Goal: Information Seeking & Learning: Learn about a topic

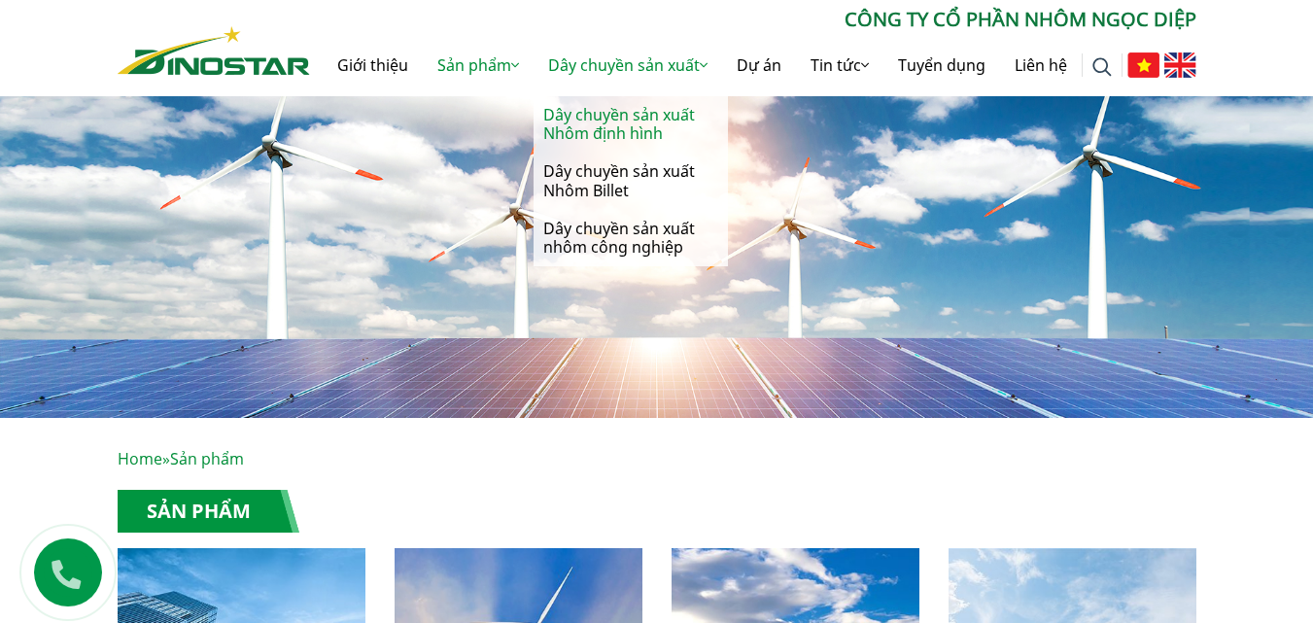
click at [618, 122] on link "Dây chuyền sản xuất Nhôm định hình" at bounding box center [631, 124] width 194 height 56
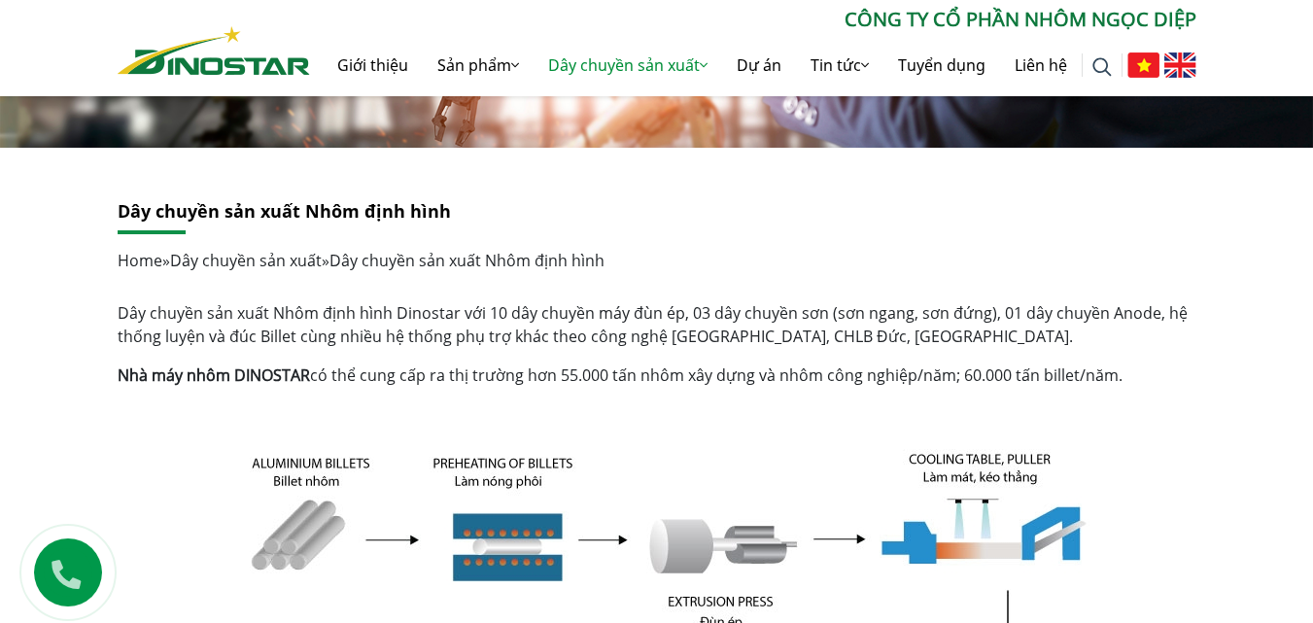
scroll to position [263, 0]
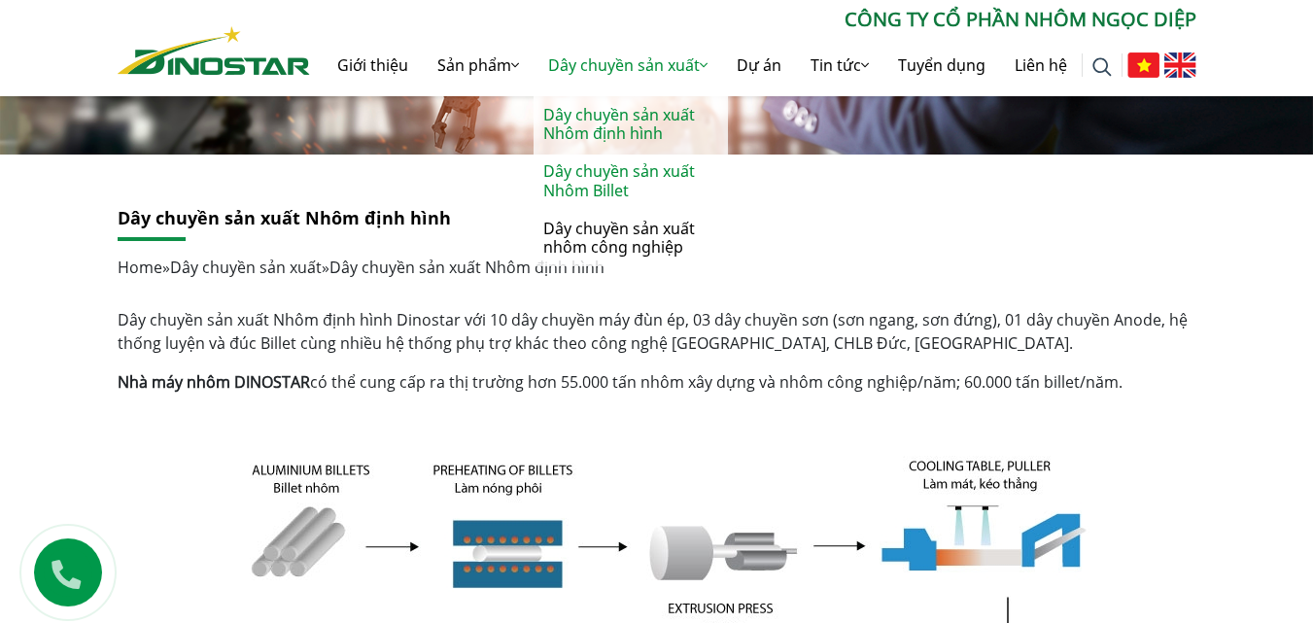
click at [624, 170] on link "Dây chuyền sản xuất Nhôm Billet" at bounding box center [631, 181] width 194 height 56
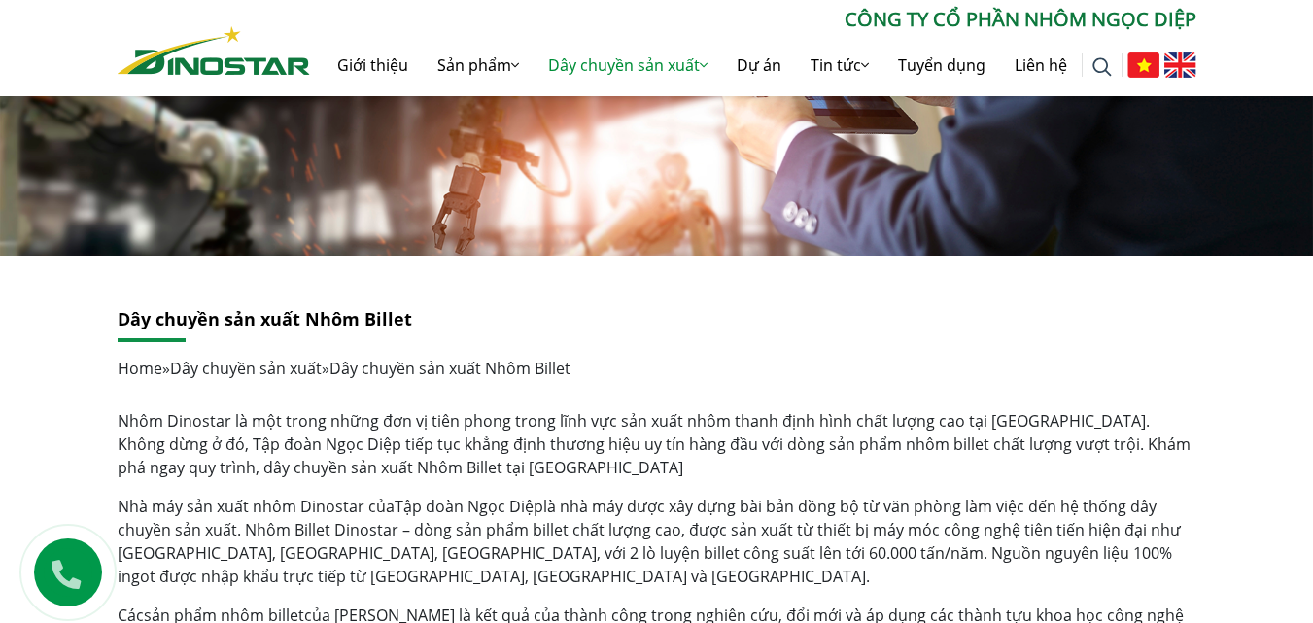
scroll to position [158, 0]
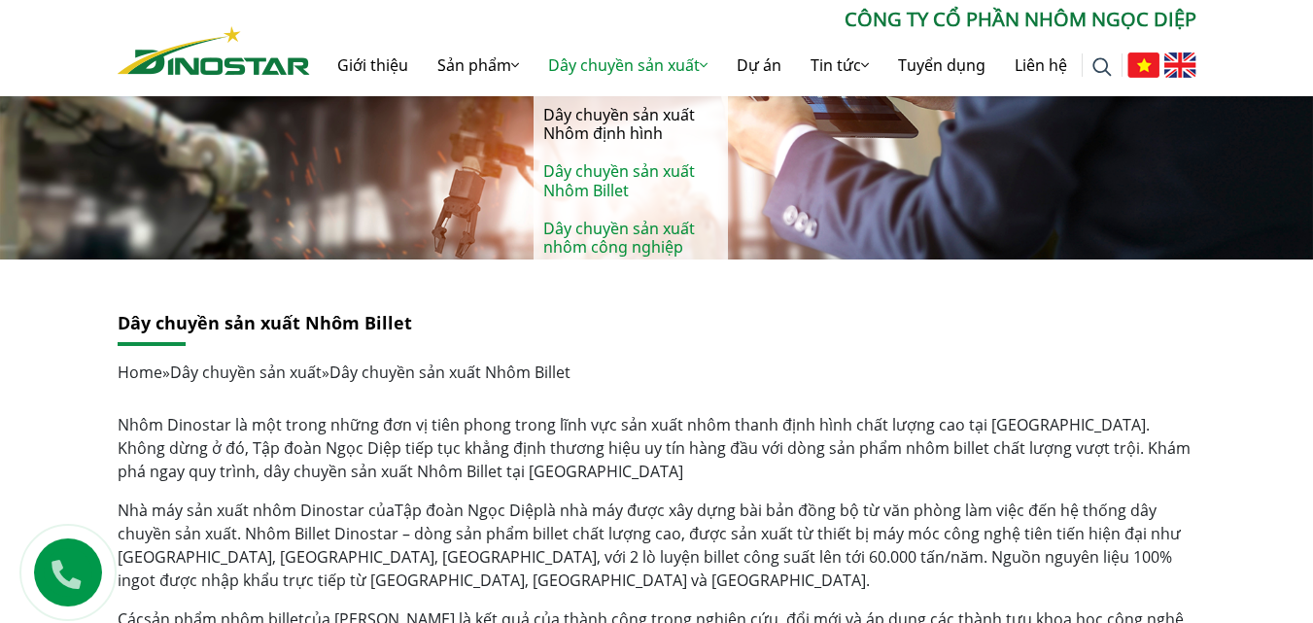
click at [613, 233] on link "Dây chuyền sản xuất nhôm công nghiệp" at bounding box center [631, 238] width 194 height 56
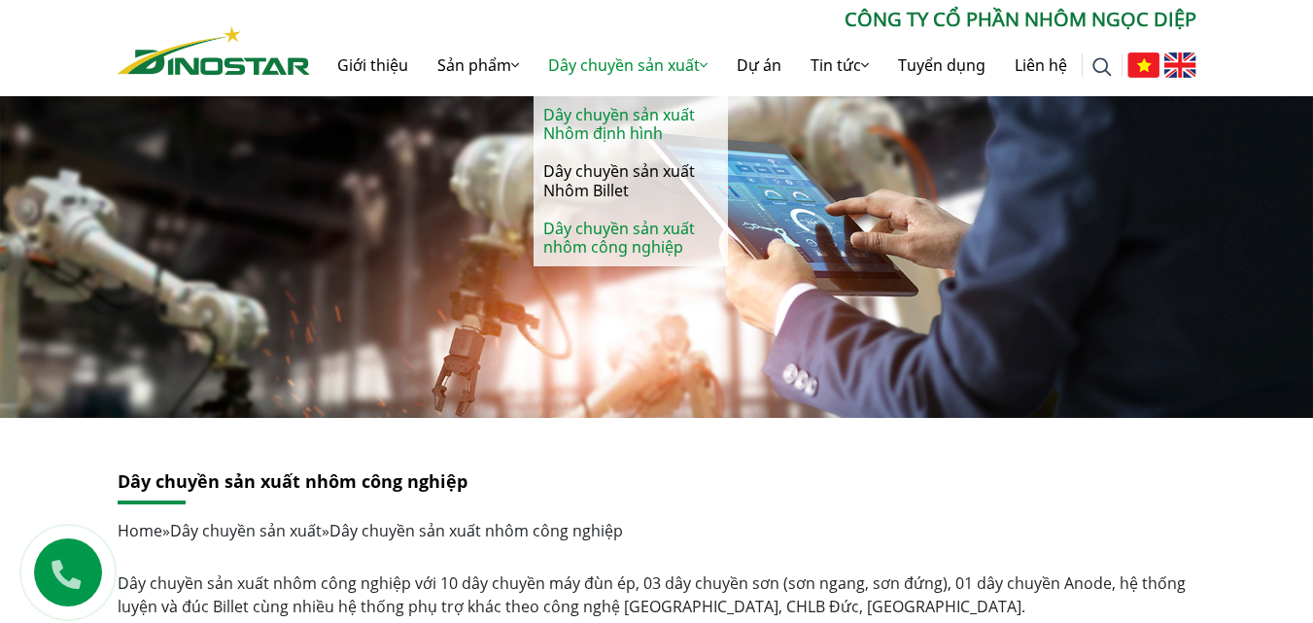
click at [600, 111] on link "Dây chuyền sản xuất Nhôm định hình" at bounding box center [631, 124] width 194 height 56
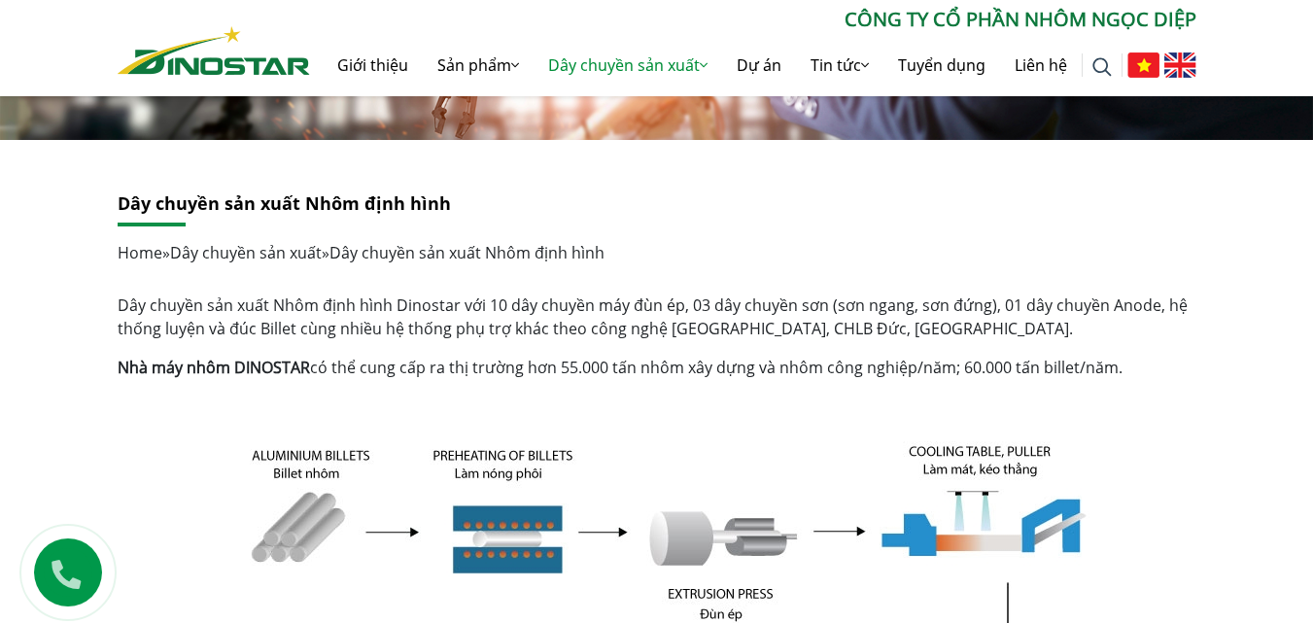
scroll to position [111, 0]
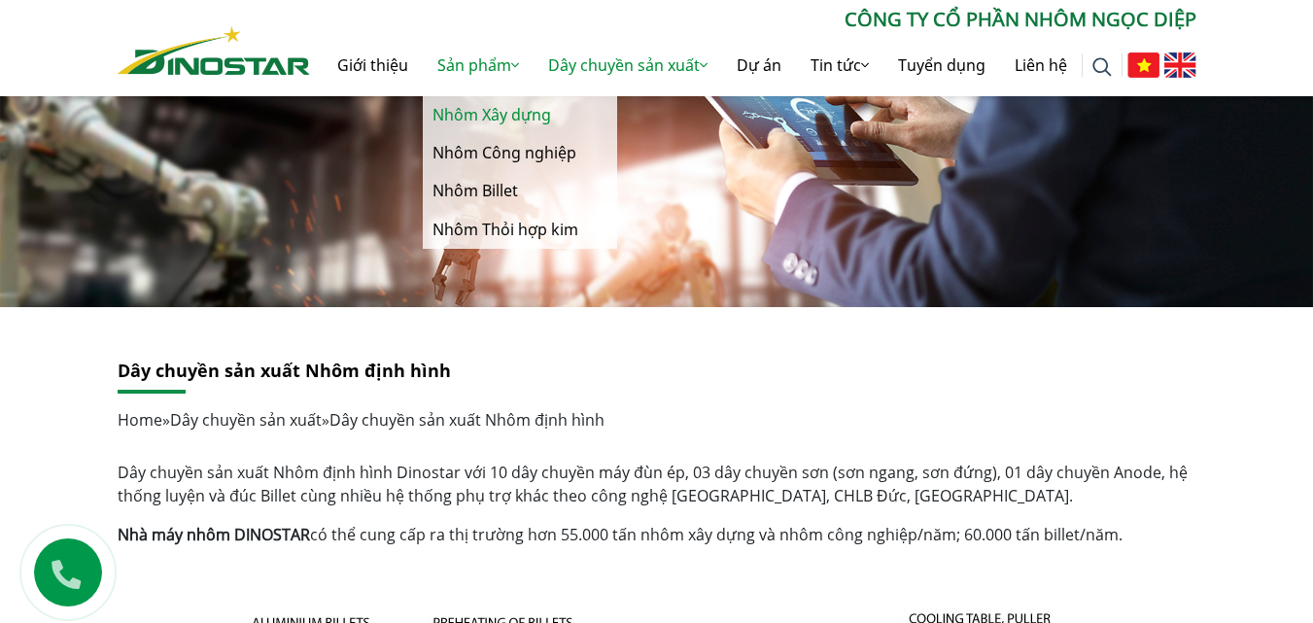
click at [487, 112] on link "Nhôm Xây dựng" at bounding box center [520, 115] width 194 height 38
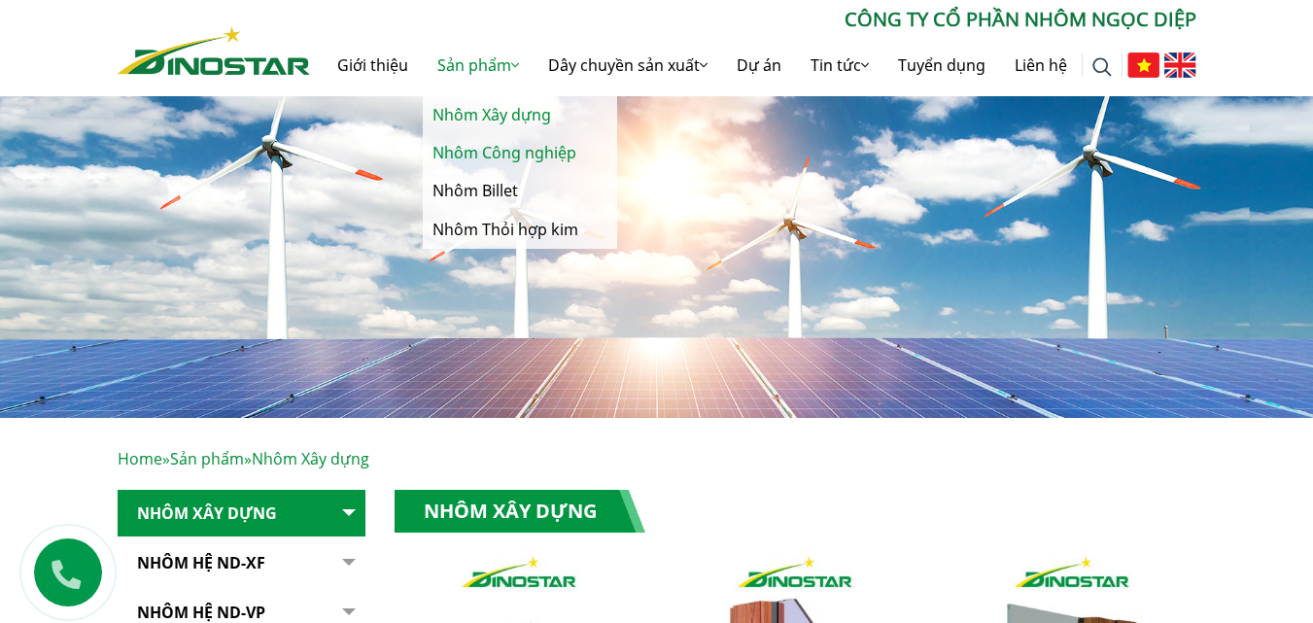
click at [455, 153] on link "Nhôm Công nghiệp" at bounding box center [520, 153] width 194 height 38
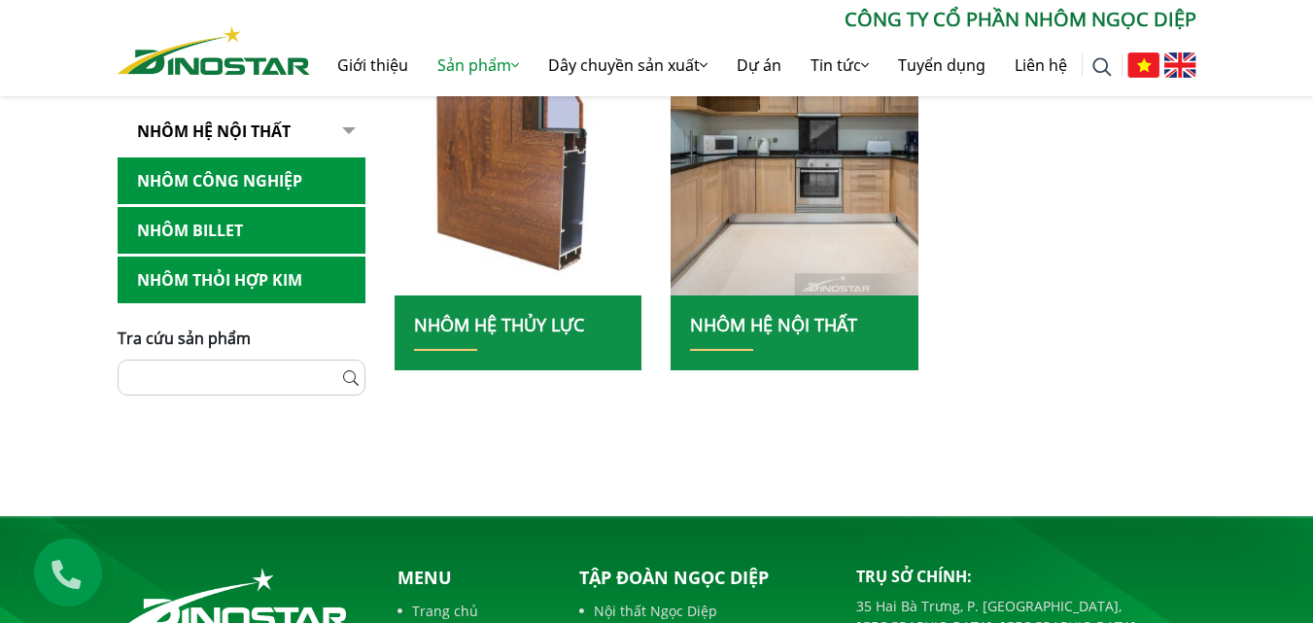
scroll to position [943, 0]
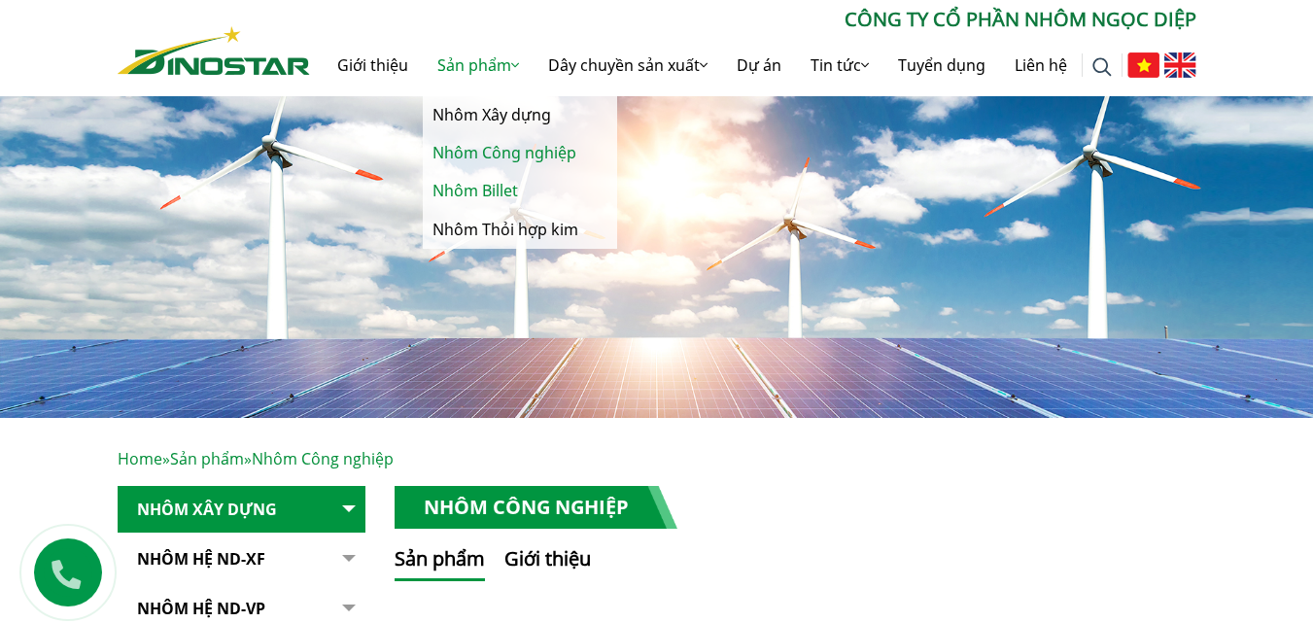
click at [486, 190] on link "Nhôm Billet" at bounding box center [520, 191] width 194 height 38
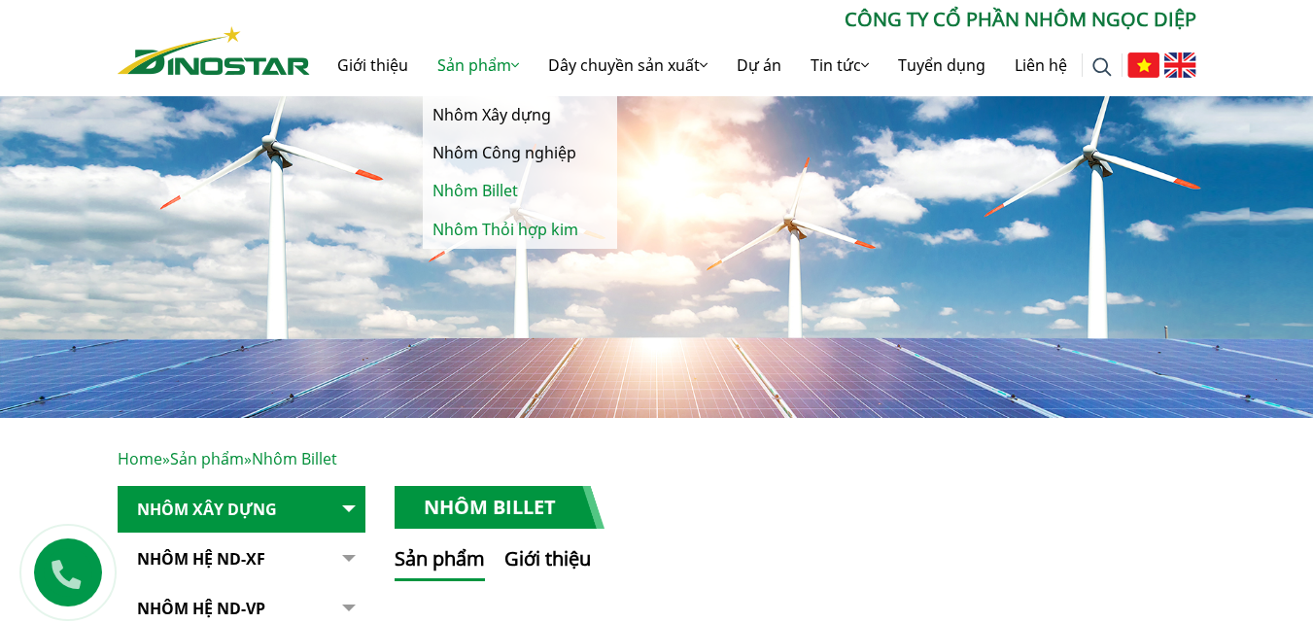
click at [505, 225] on link "Nhôm Thỏi hợp kim" at bounding box center [520, 230] width 194 height 38
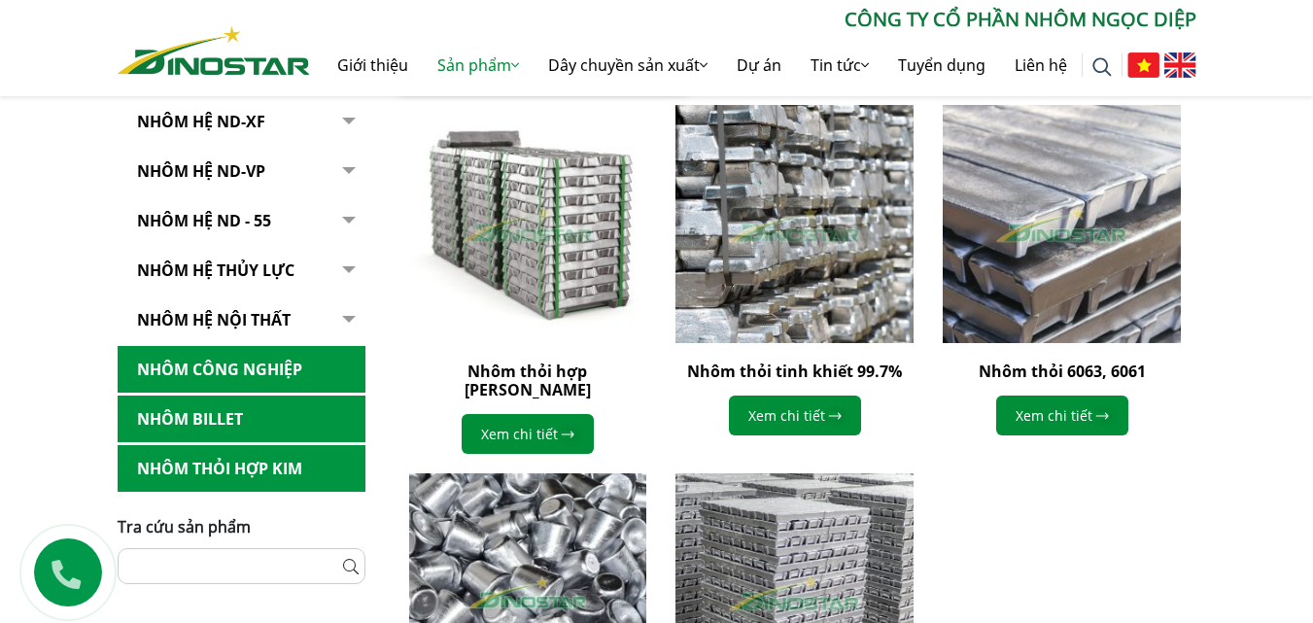
scroll to position [583, 0]
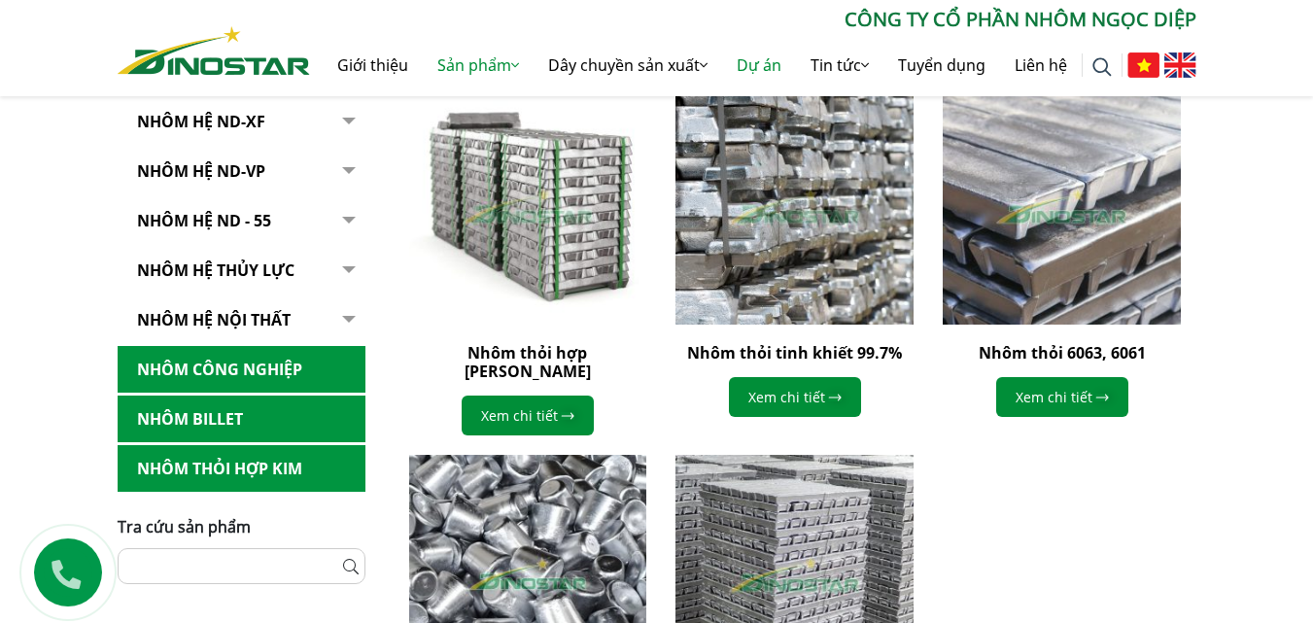
click at [748, 56] on link "Dự án" at bounding box center [759, 65] width 74 height 62
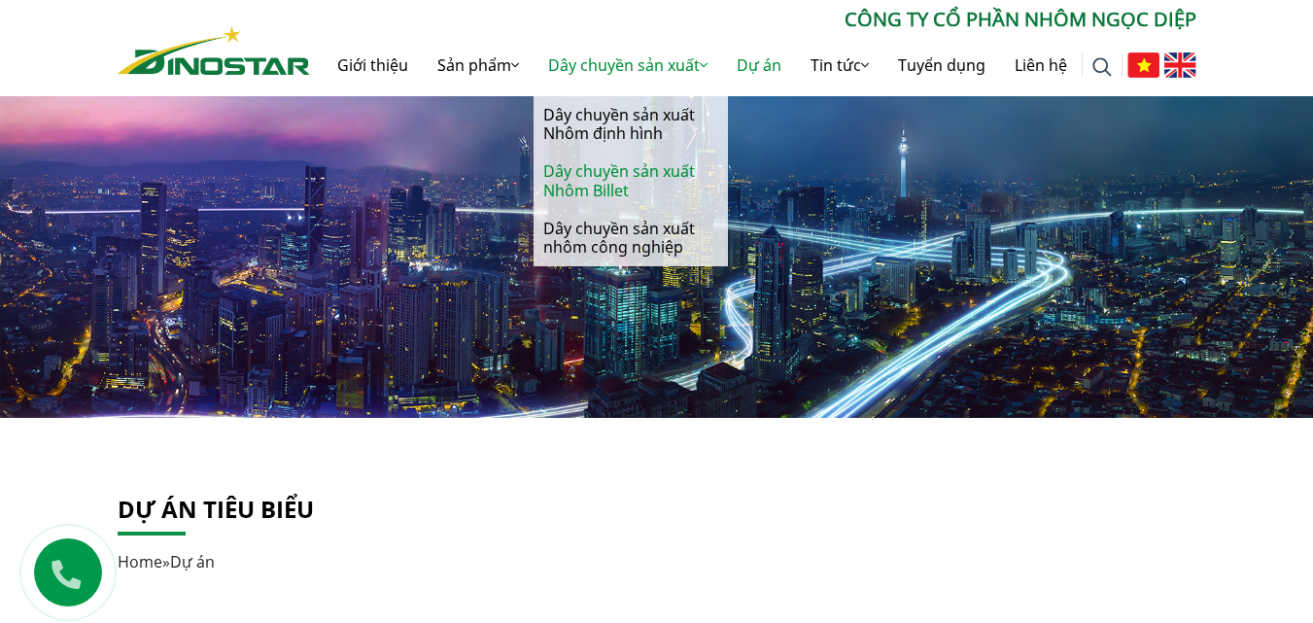
click at [571, 180] on link "Dây chuyền sản xuất Nhôm Billet" at bounding box center [631, 181] width 194 height 56
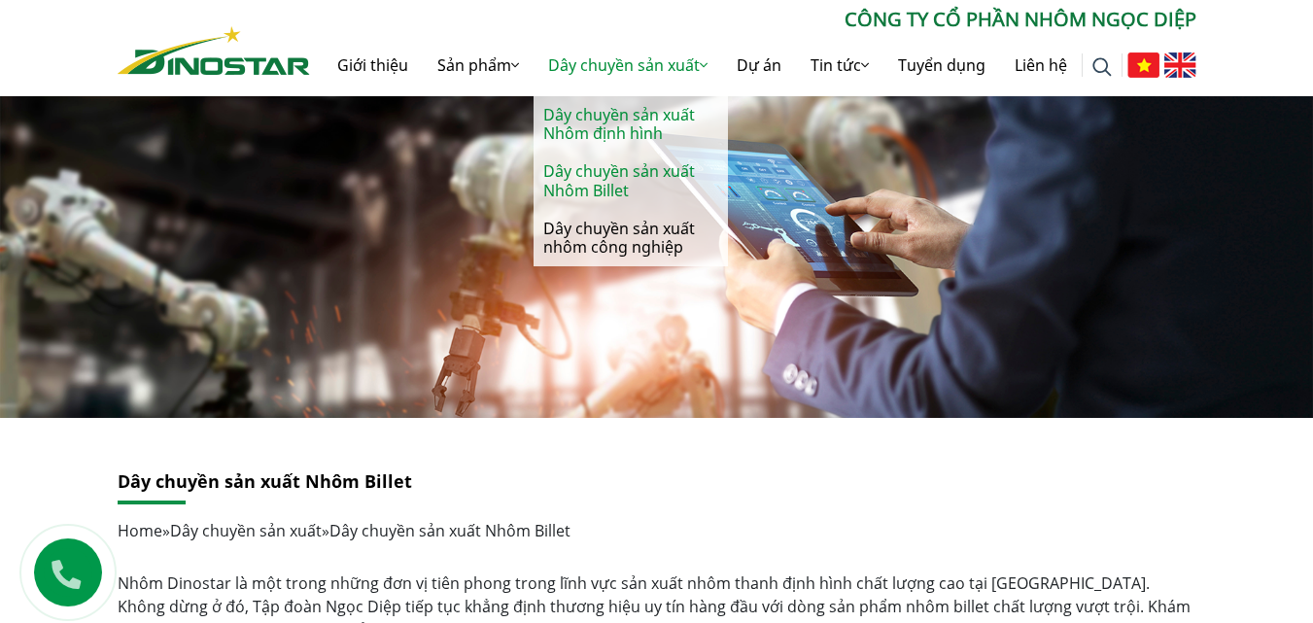
click at [602, 127] on link "Dây chuyền sản xuất Nhôm định hình" at bounding box center [631, 124] width 194 height 56
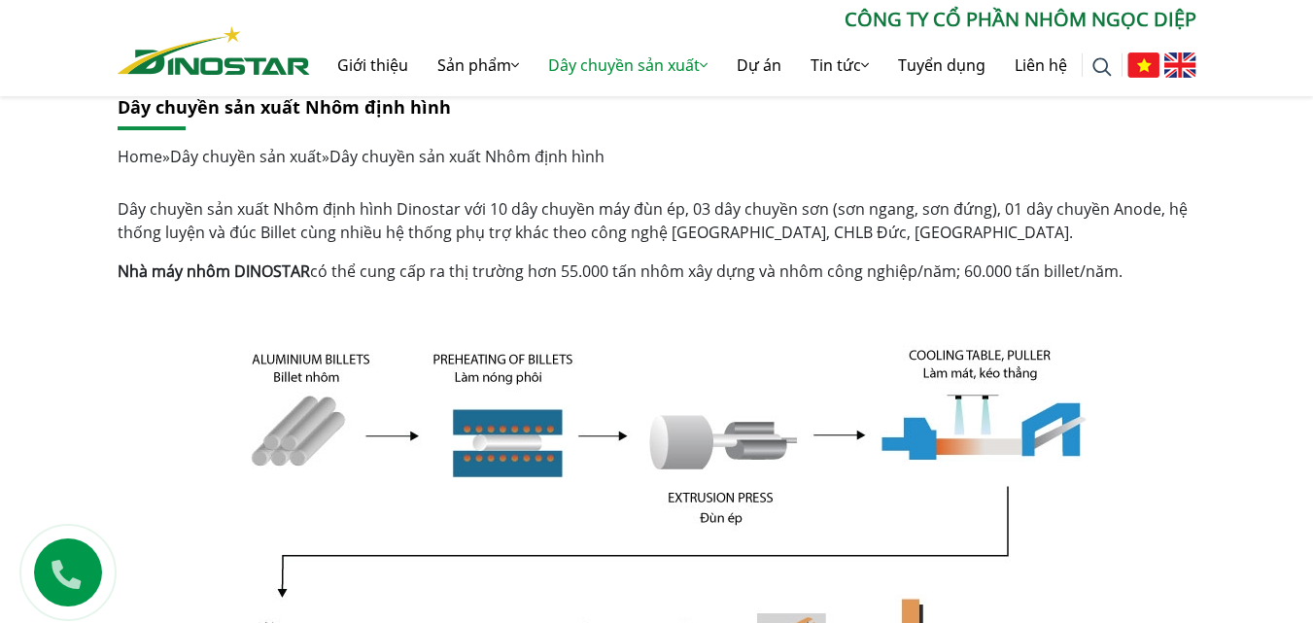
scroll to position [366, 0]
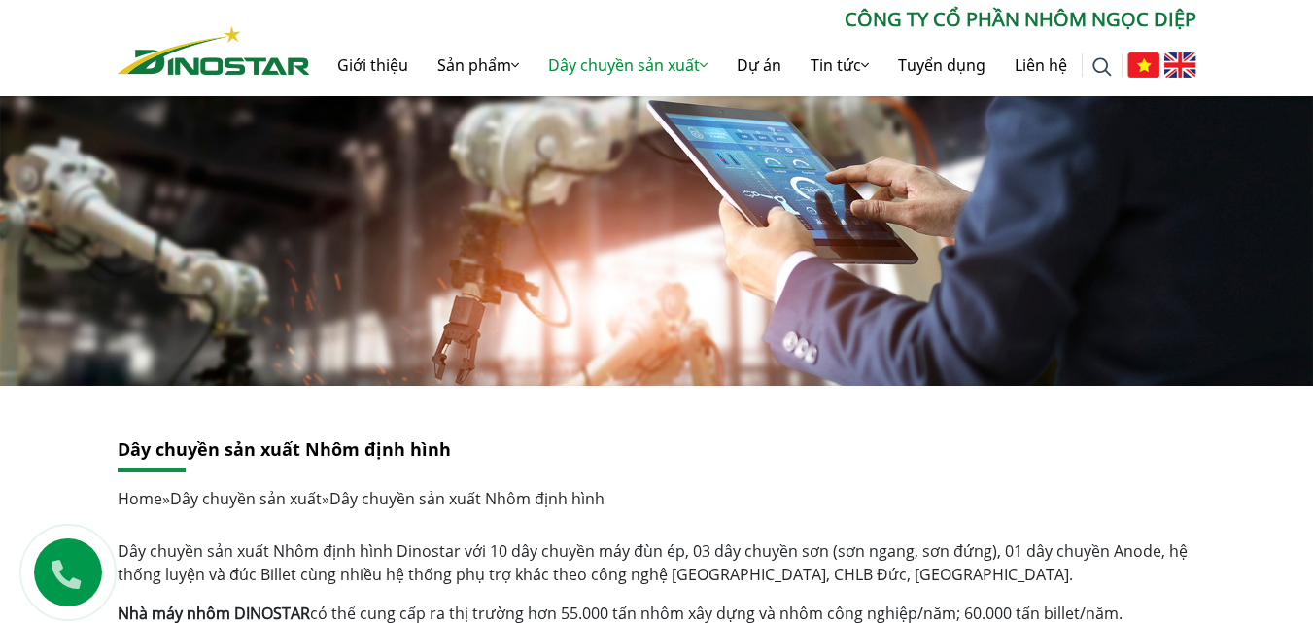
scroll to position [0, 0]
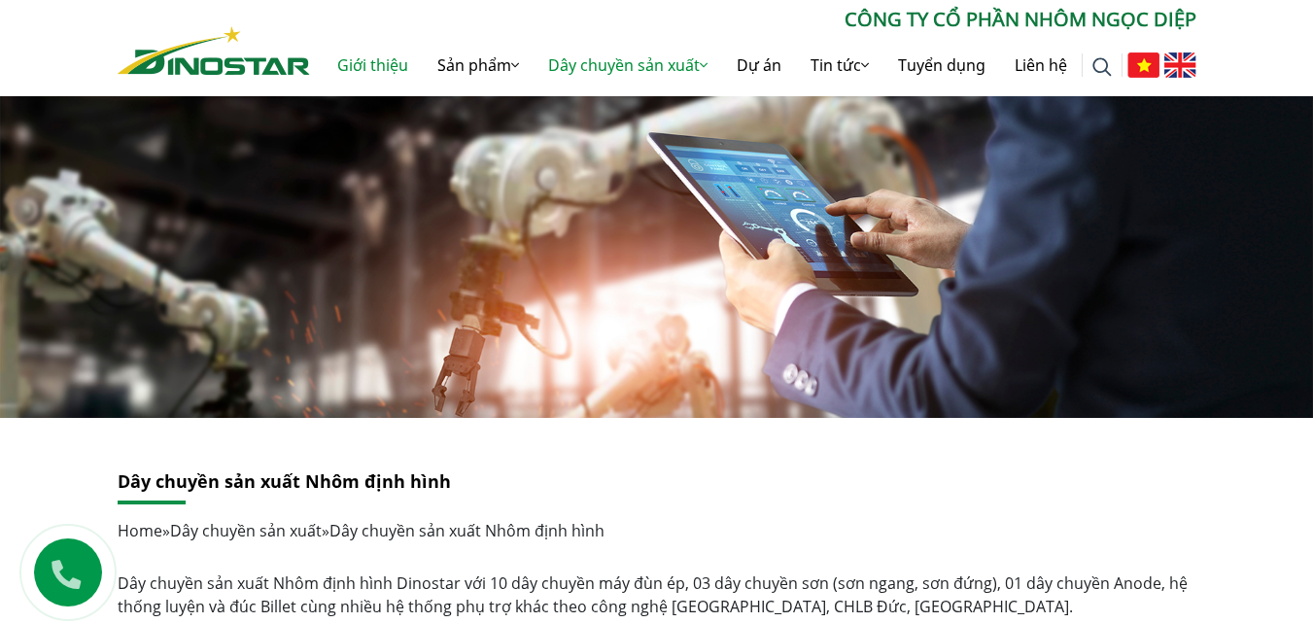
click at [380, 66] on link "Giới thiệu" at bounding box center [373, 65] width 100 height 62
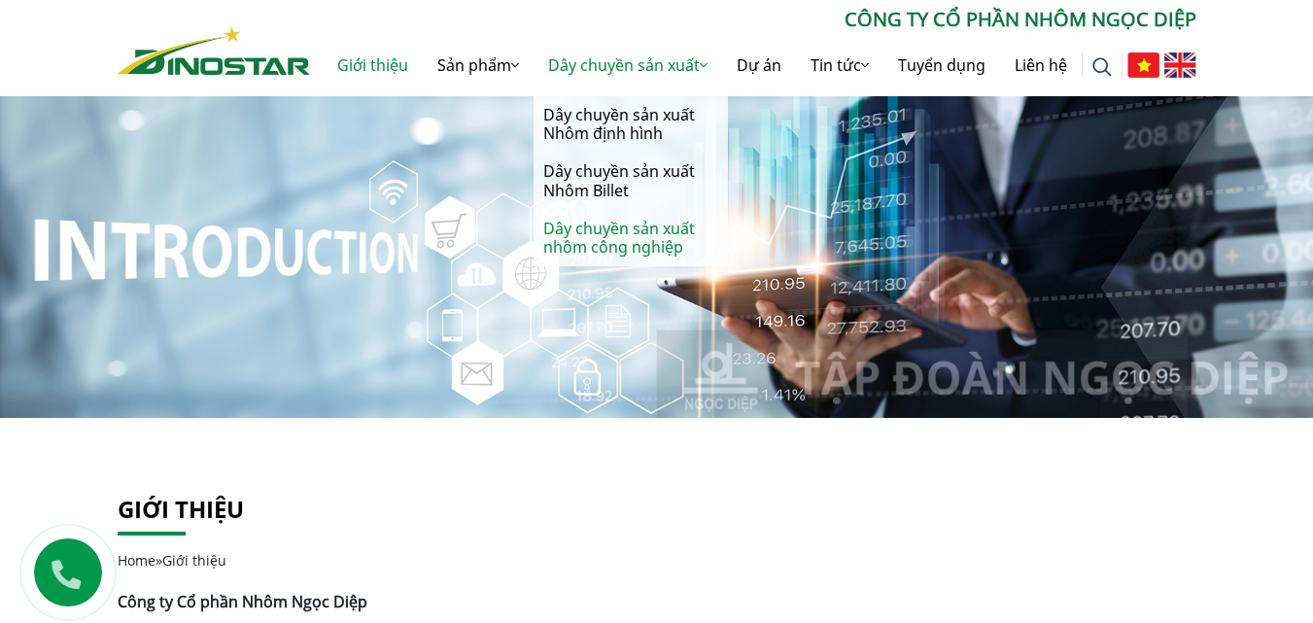
click at [602, 232] on link "Dây chuyền sản xuất nhôm công nghiệp" at bounding box center [631, 238] width 194 height 56
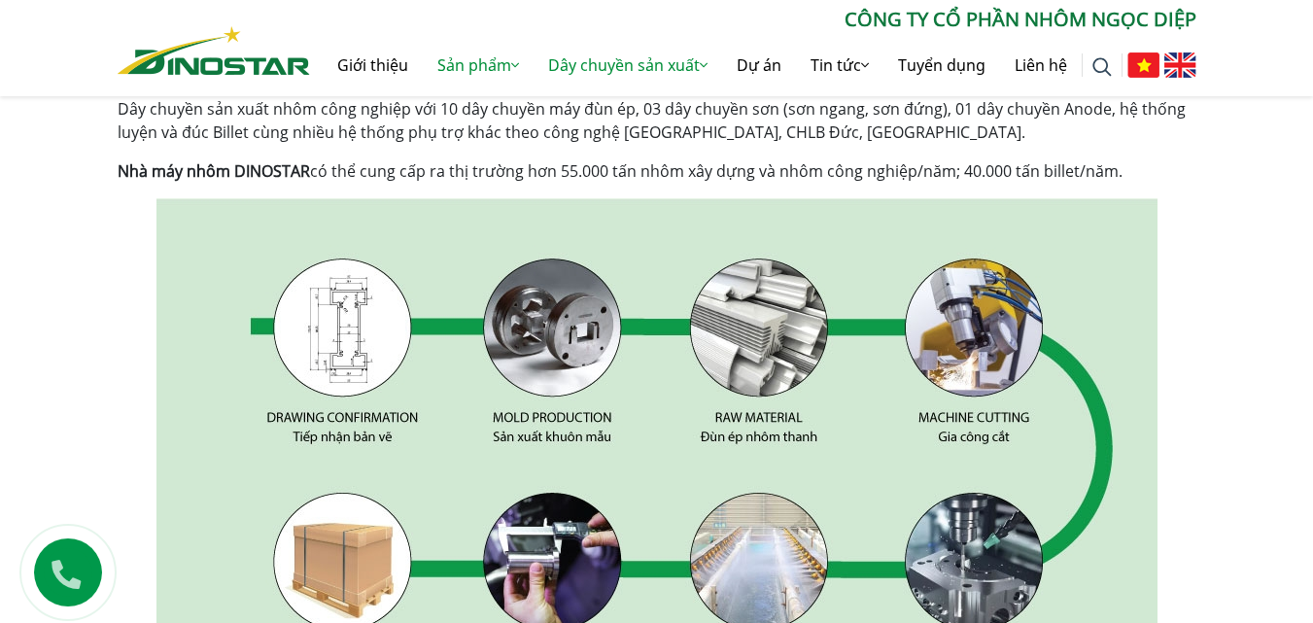
scroll to position [482, 0]
